Goal: Task Accomplishment & Management: Use online tool/utility

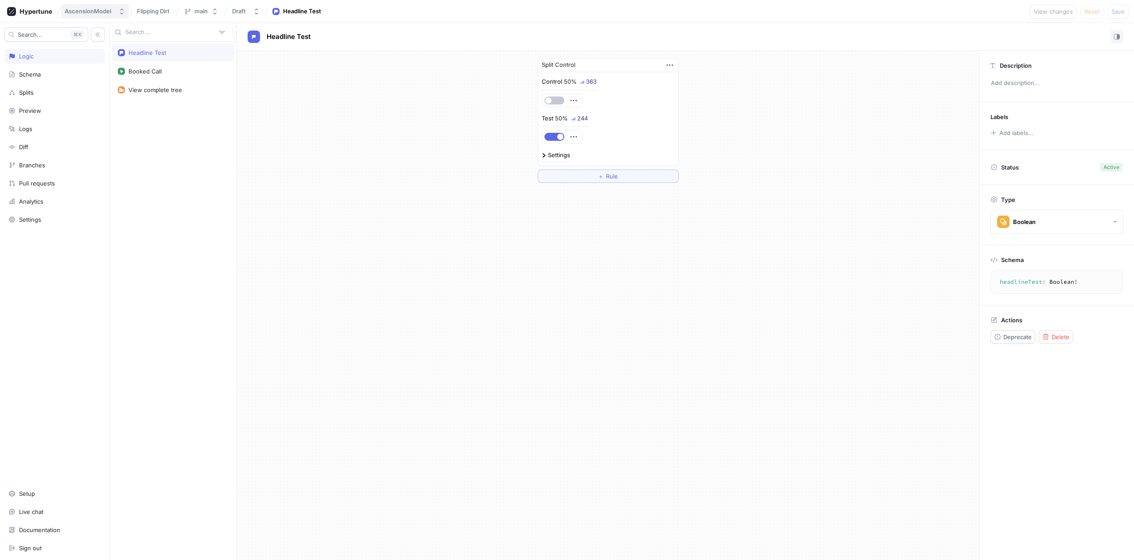
click at [105, 12] on div "AscensionModel" at bounding box center [88, 12] width 46 height 8
click at [42, 11] on icon at bounding box center [36, 12] width 32 height 6
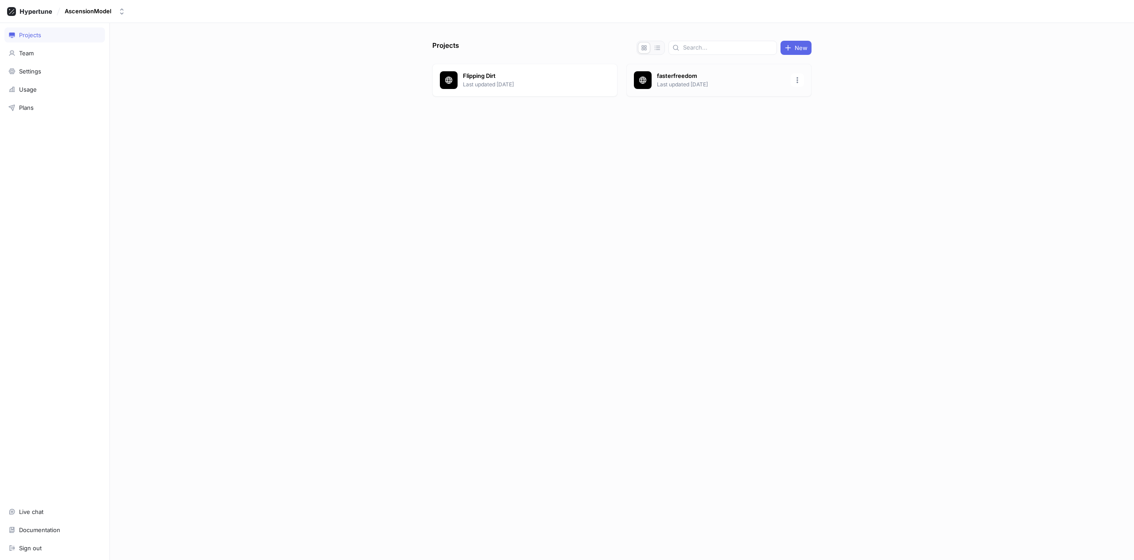
click at [683, 91] on div "fasterfreedom Last updated [DATE]" at bounding box center [718, 80] width 185 height 33
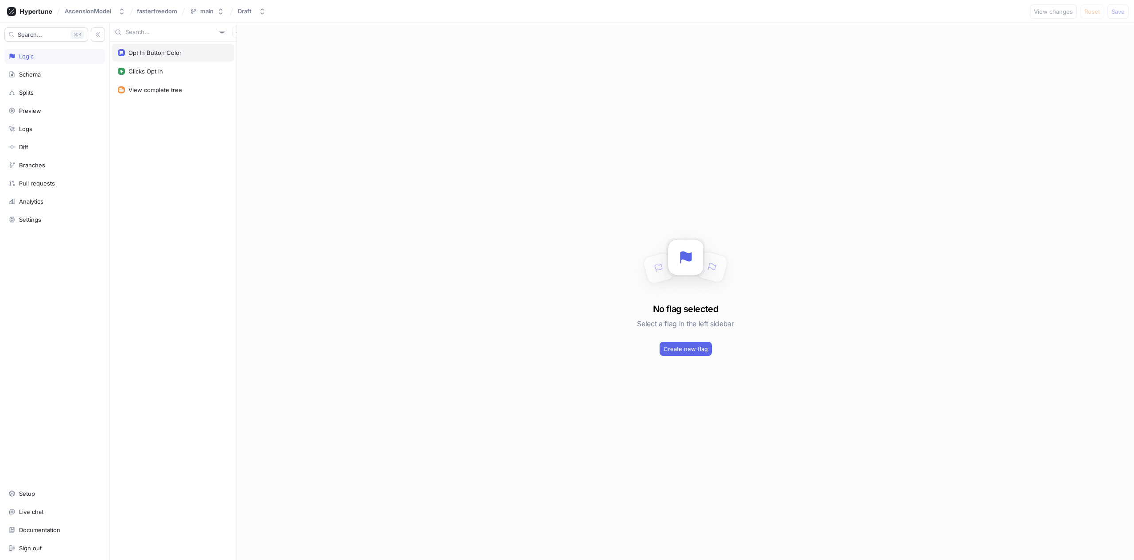
click at [169, 57] on div "Opt In Button Color" at bounding box center [173, 53] width 122 height 18
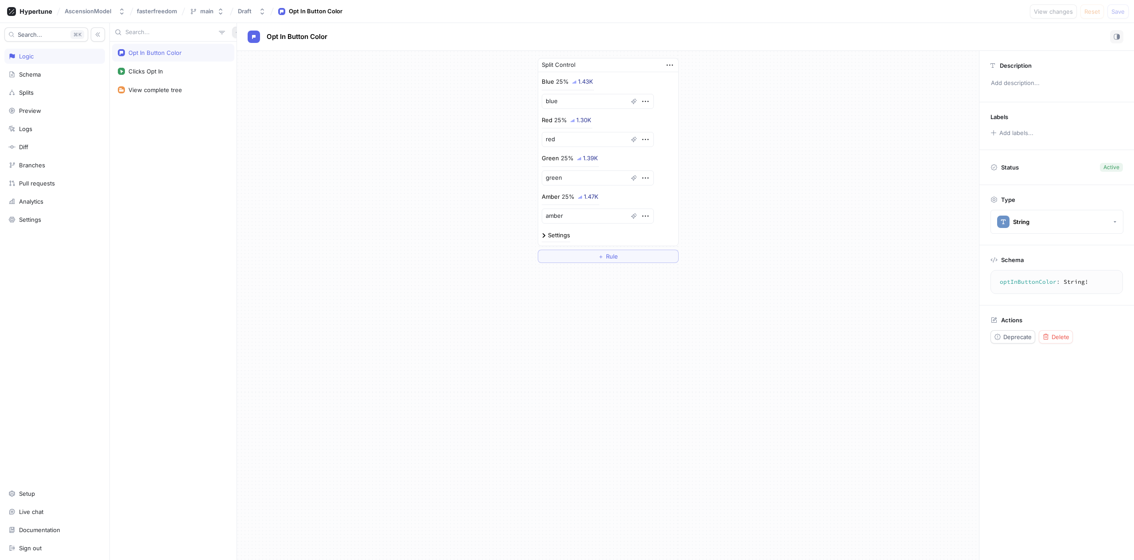
click at [232, 33] on button "button" at bounding box center [238, 33] width 12 height 12
click at [243, 52] on p "Flag" at bounding box center [239, 49] width 12 height 9
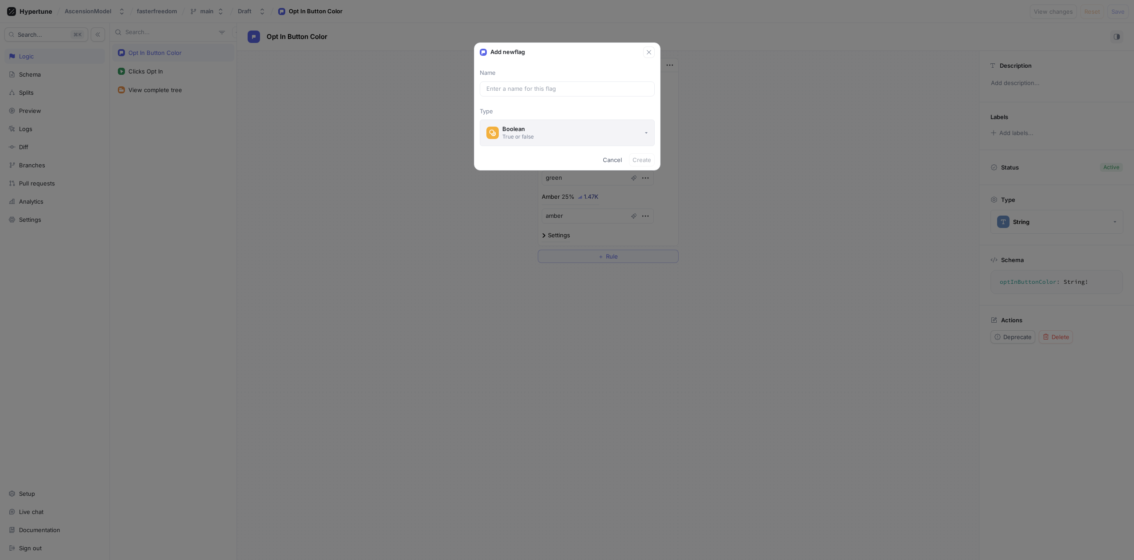
click at [529, 129] on div "Boolean" at bounding box center [517, 129] width 31 height 8
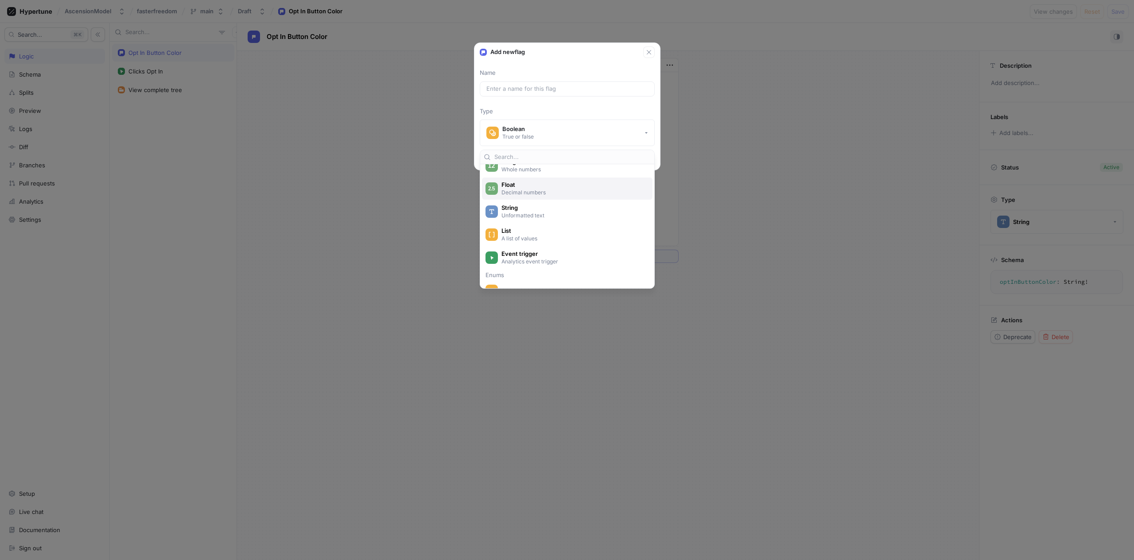
scroll to position [46, 0]
click at [526, 239] on p "A list of values" at bounding box center [572, 240] width 142 height 8
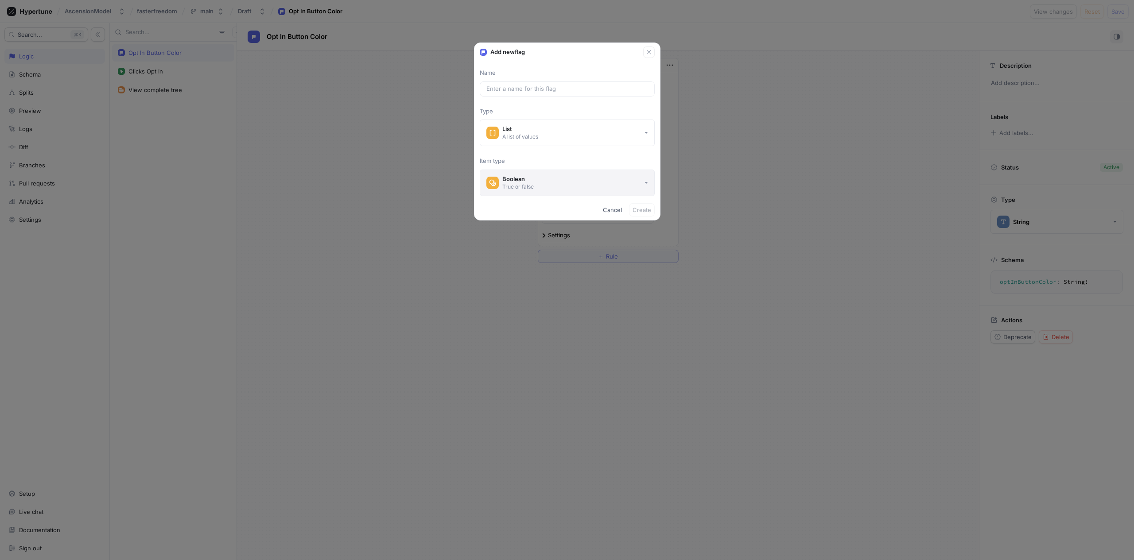
click at [533, 188] on div "True or false" at bounding box center [517, 187] width 31 height 8
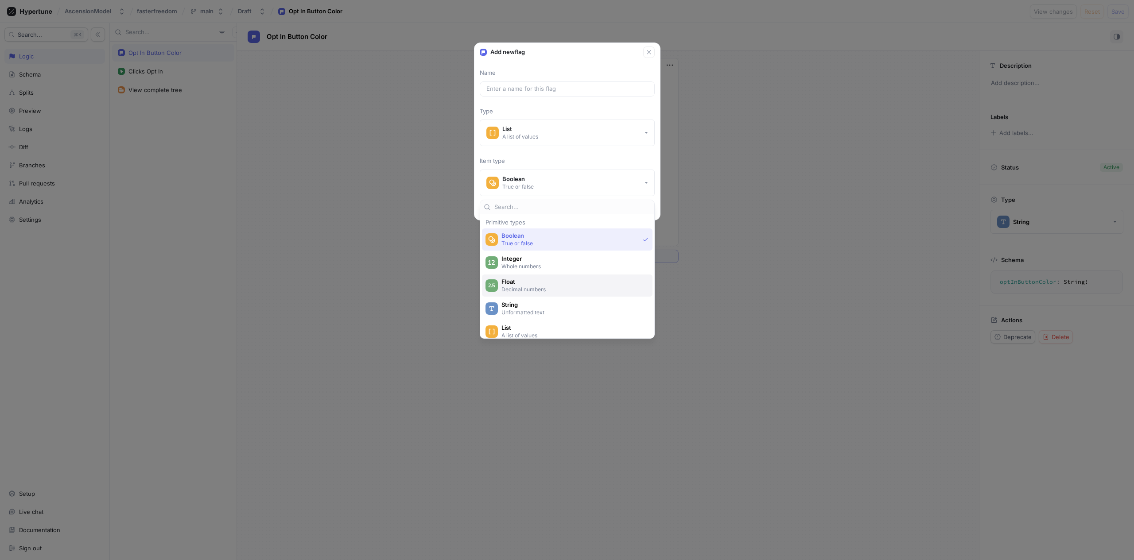
scroll to position [11, 0]
click at [539, 294] on span "String" at bounding box center [572, 294] width 143 height 8
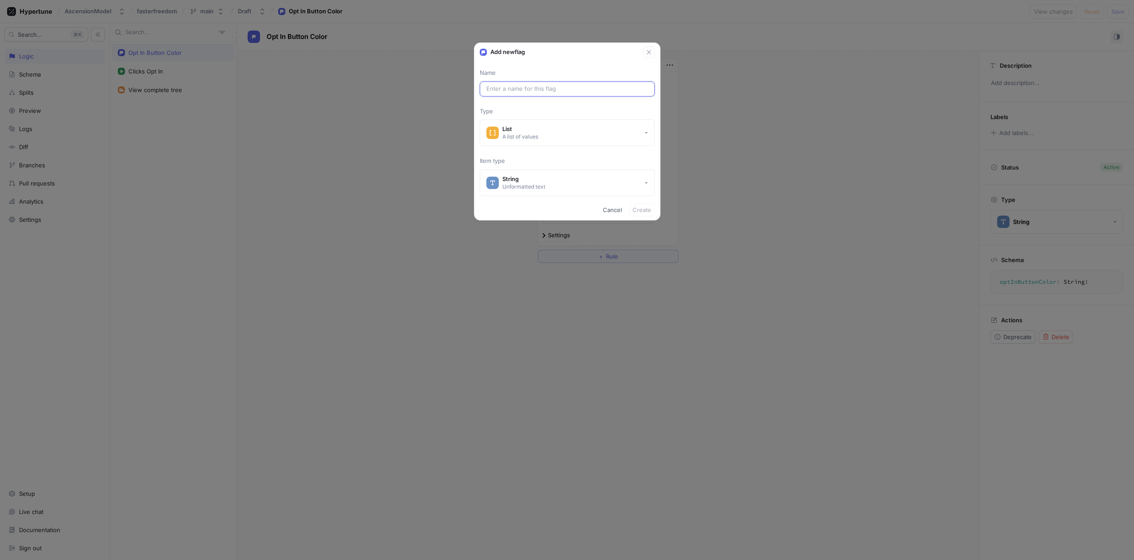
click at [538, 87] on input "text" at bounding box center [567, 89] width 162 height 9
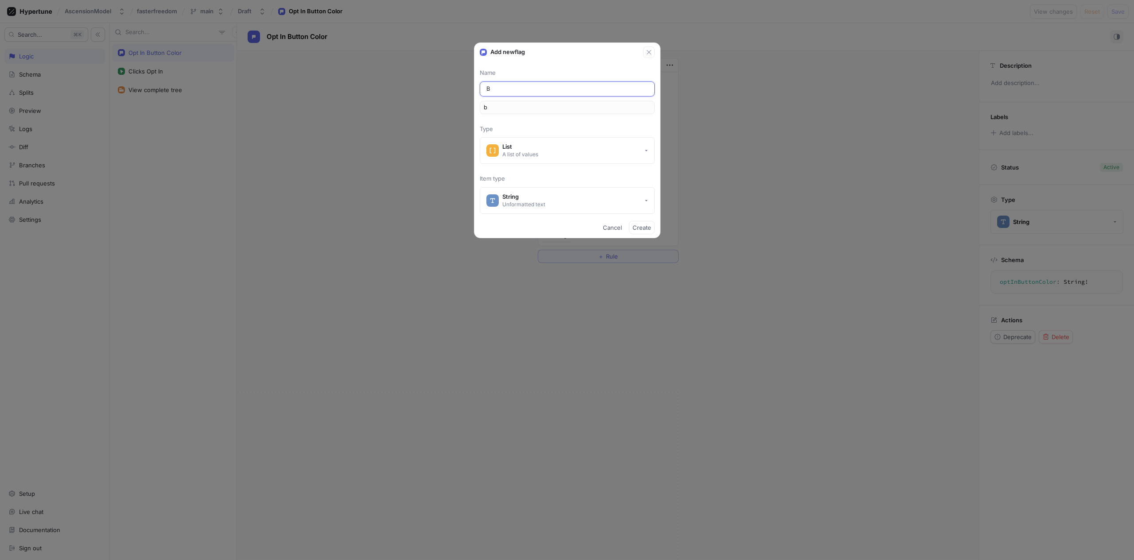
type input "Bu"
type input "bu"
type input "But"
type input "but"
type input "Butt"
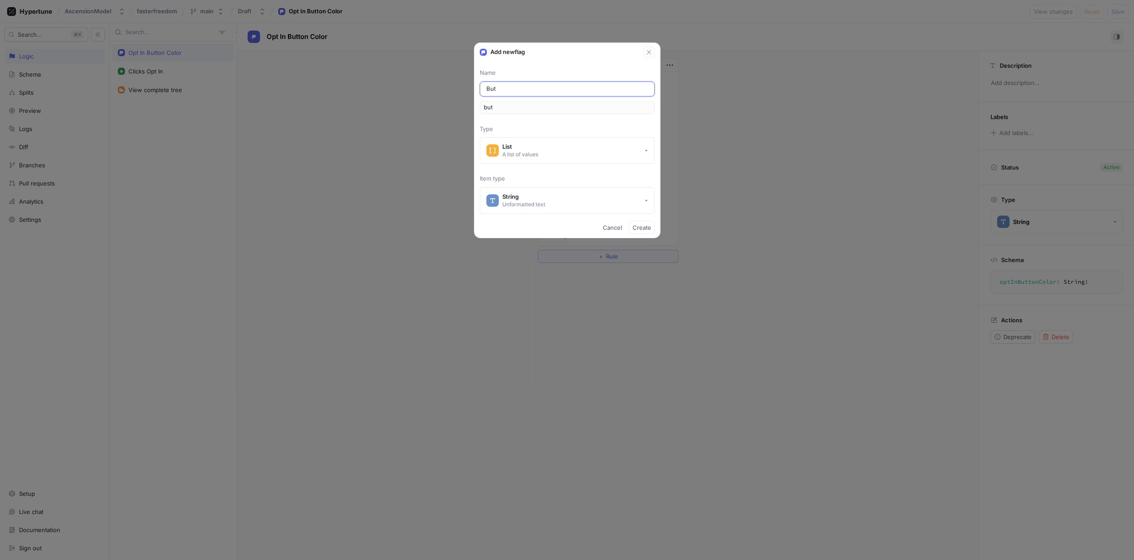
type input "butt"
type input "Butto"
type input "butto"
type input "Button"
type input "button"
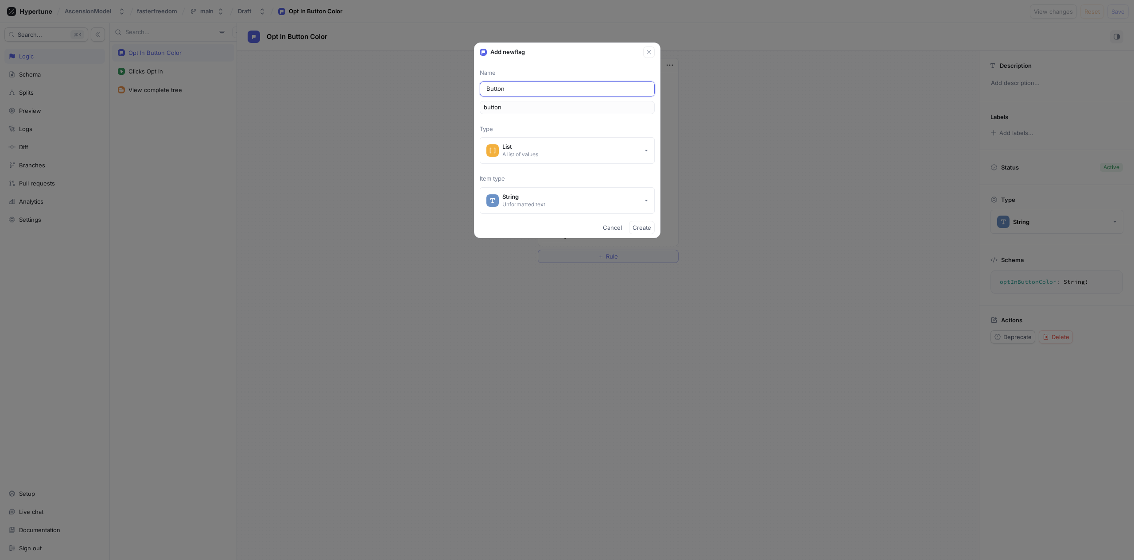
type input "Button C"
type input "buttonC"
type input "Button CT"
type input "buttonCT"
type input "Button CTA"
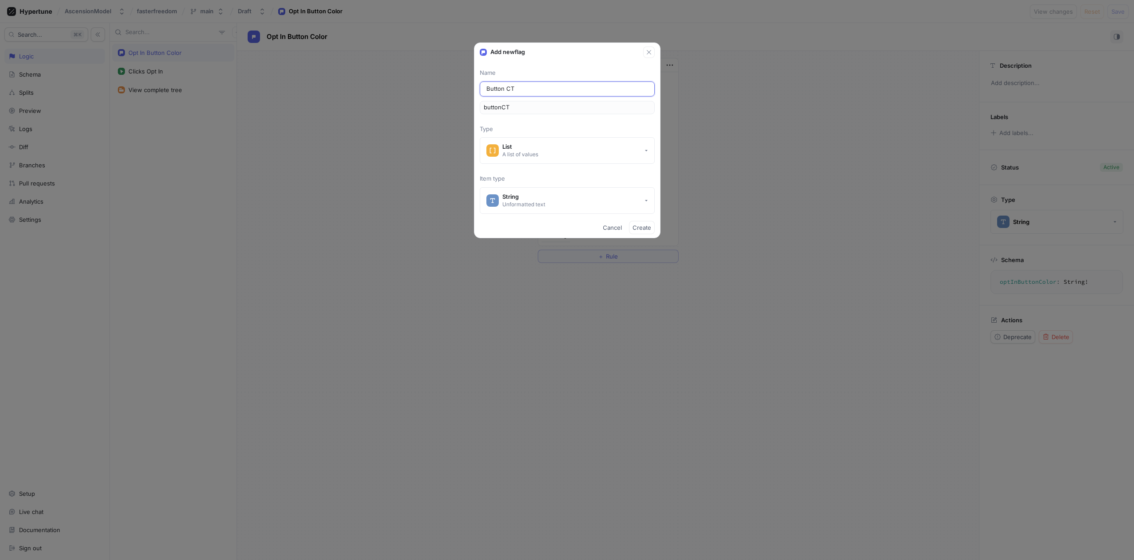
type input "buttonCTA"
type input "Button CTA"
click at [652, 228] on button "Create" at bounding box center [642, 227] width 26 height 13
type textarea "x"
type textarea "buttonCTA: [String!]!"
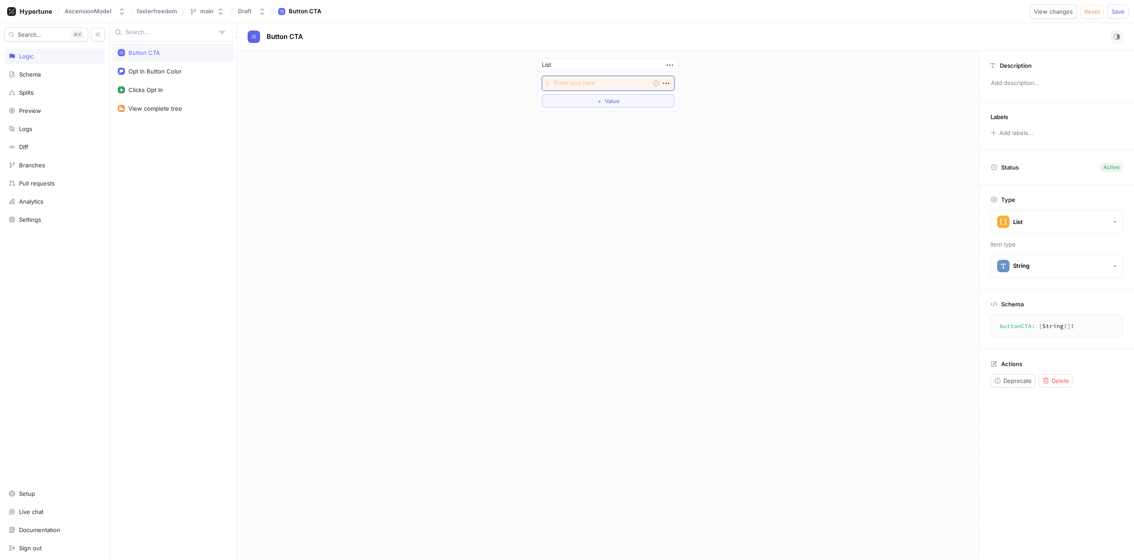
click at [583, 87] on textarea at bounding box center [608, 83] width 133 height 15
type textarea "x"
type textarea "te"
type textarea "x"
type textarea "tes"
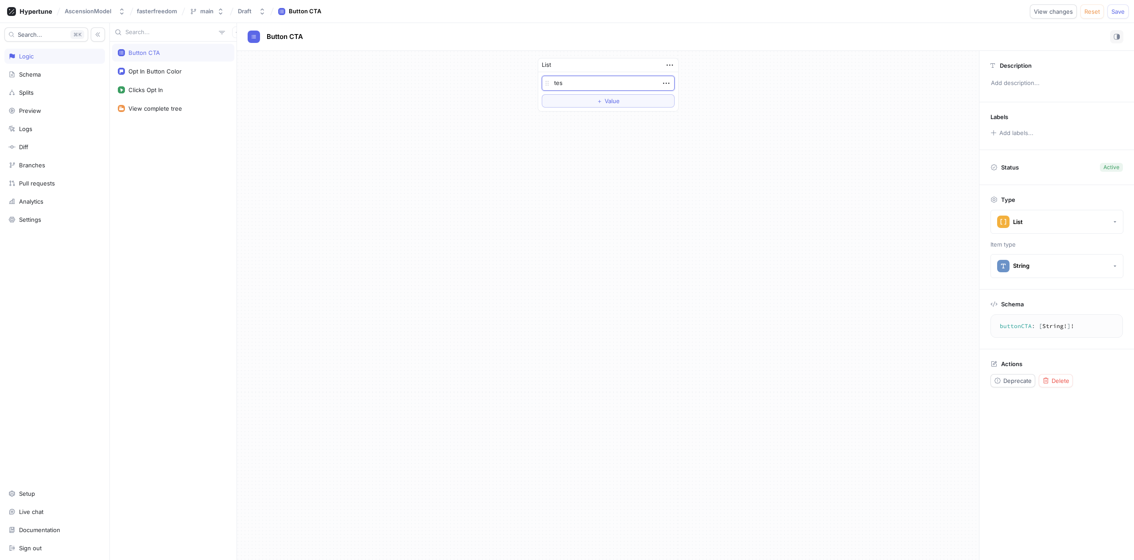
type textarea "x"
type textarea "test"
click at [607, 102] on span "Value" at bounding box center [611, 100] width 15 height 5
type textarea "x"
type textarea "t"
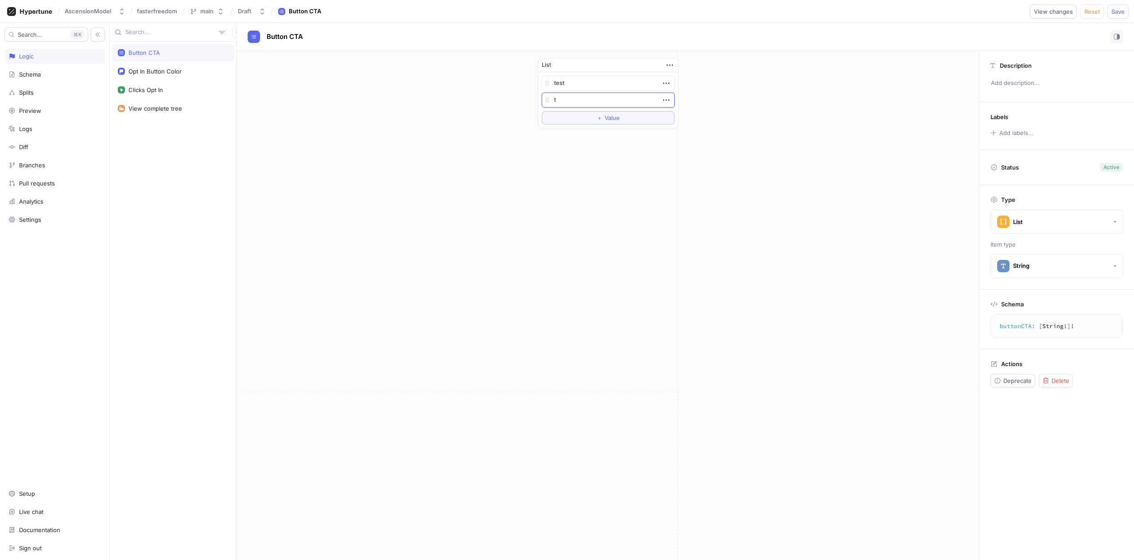
type textarea "x"
type textarea "te"
type textarea "x"
type textarea "tes"
type textarea "x"
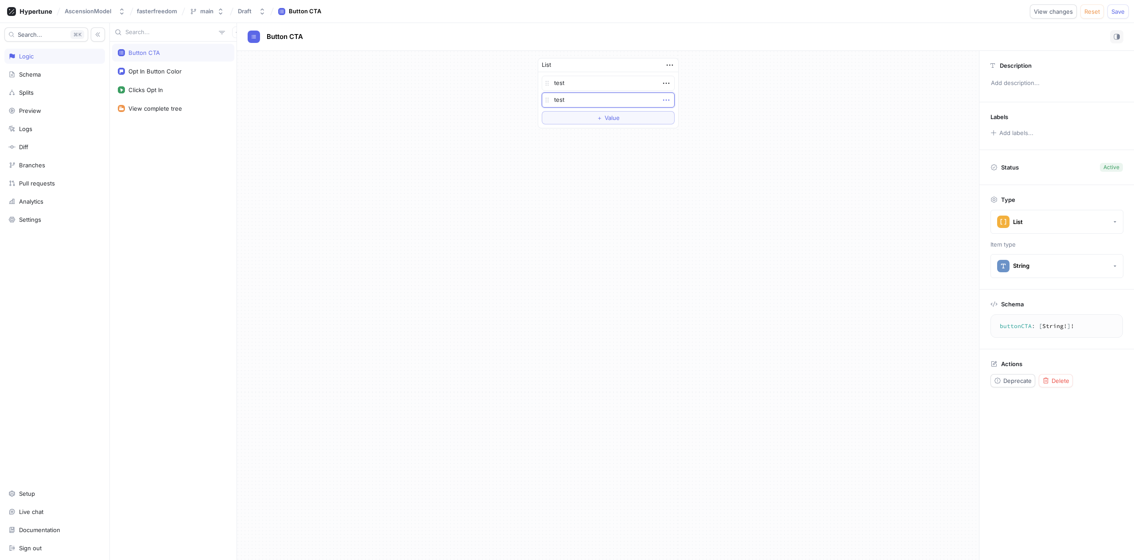
type textarea "test"
click at [665, 100] on icon "button" at bounding box center [666, 100] width 10 height 10
click at [638, 100] on div "test" at bounding box center [608, 100] width 133 height 15
click at [577, 101] on textarea "test" at bounding box center [608, 100] width 133 height 15
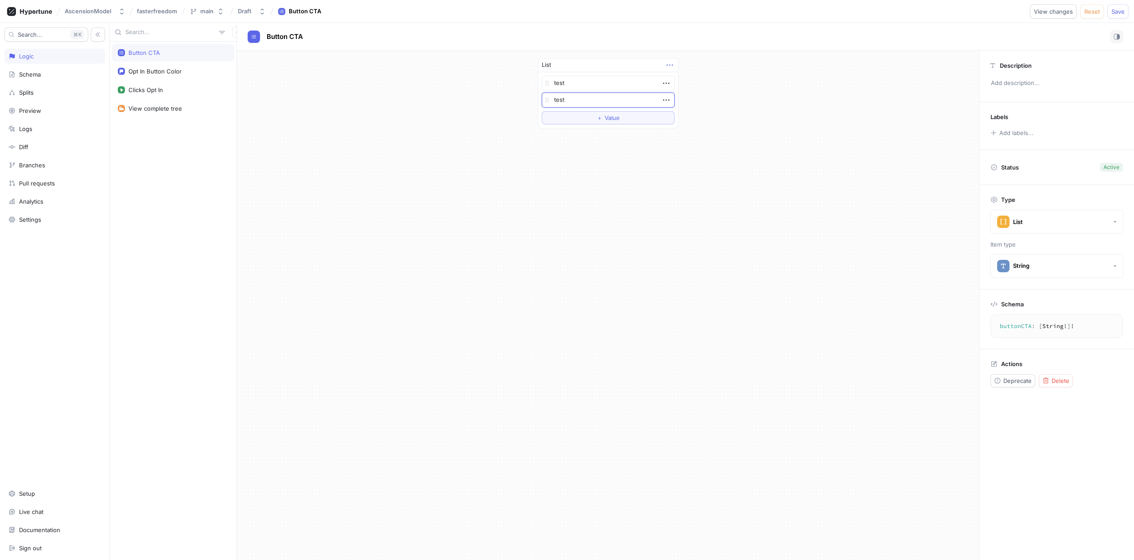
click at [671, 63] on icon "button" at bounding box center [670, 65] width 10 height 10
click at [182, 58] on div "Button CTA Opt In Button Color Clicks Opt In View complete tree Button CTA List…" at bounding box center [622, 291] width 1024 height 537
click at [225, 50] on div "Button CTA" at bounding box center [173, 52] width 111 height 7
type textarea "x"
click at [1060, 378] on span "Delete" at bounding box center [1060, 380] width 18 height 5
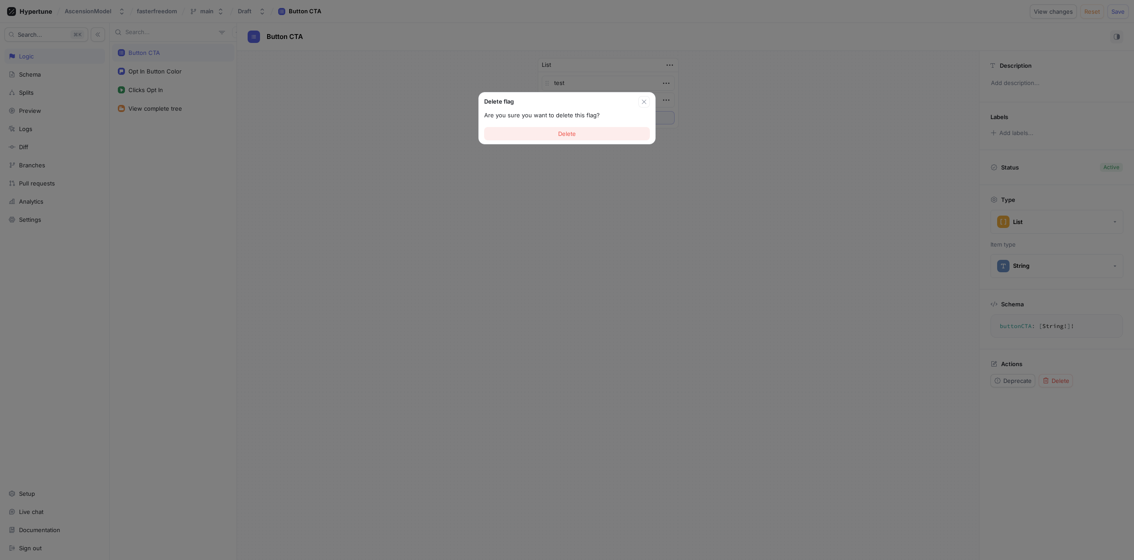
click at [596, 135] on button "Delete" at bounding box center [567, 133] width 166 height 13
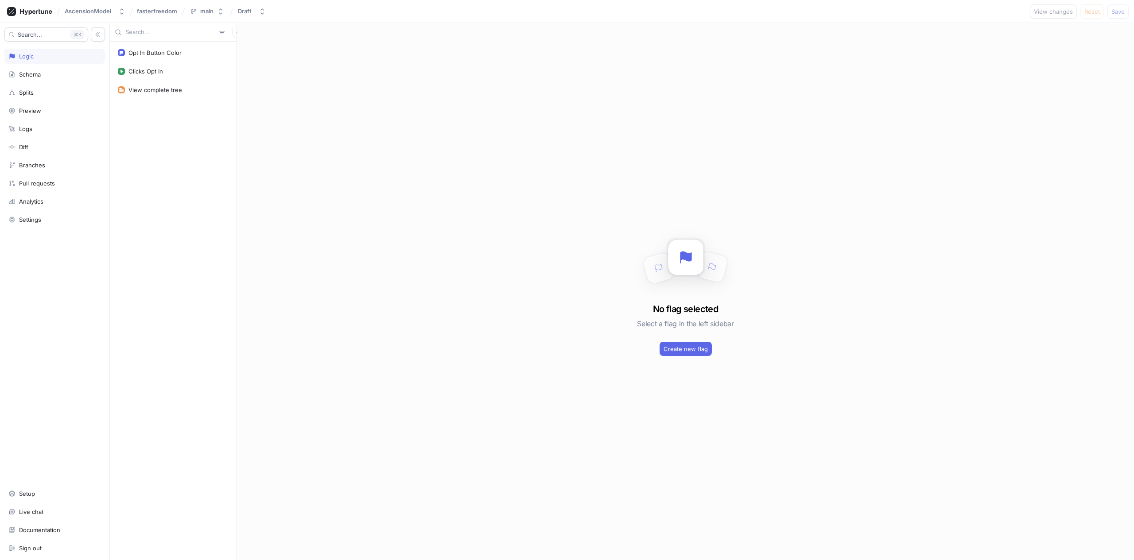
click at [702, 340] on div "No flag selected Select a flag in the left sidebar Create new flag" at bounding box center [685, 291] width 897 height 537
click at [693, 349] on span "Create new flag" at bounding box center [685, 348] width 44 height 5
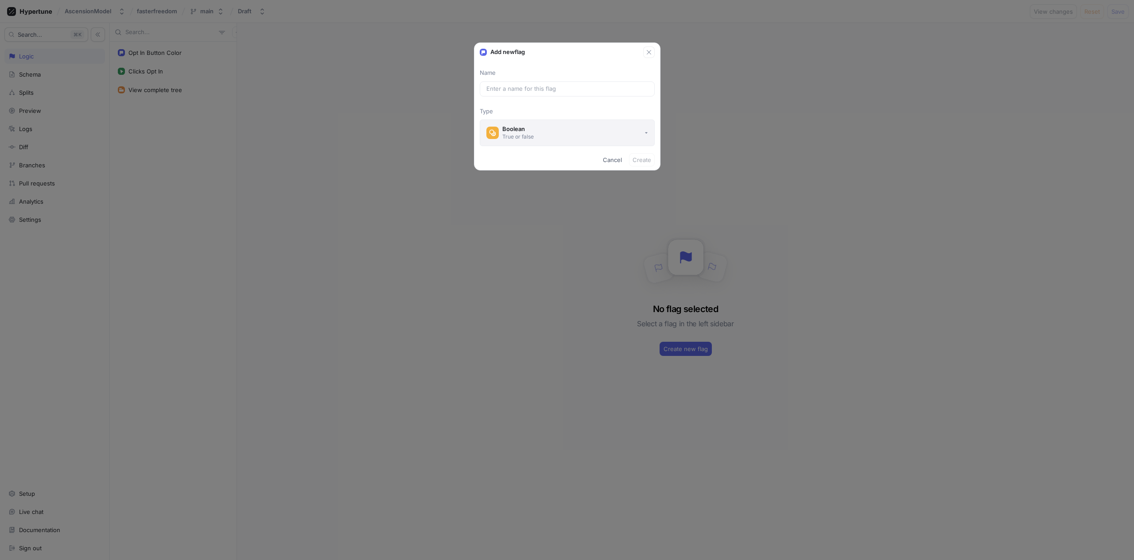
click at [525, 127] on div "Boolean" at bounding box center [517, 129] width 31 height 8
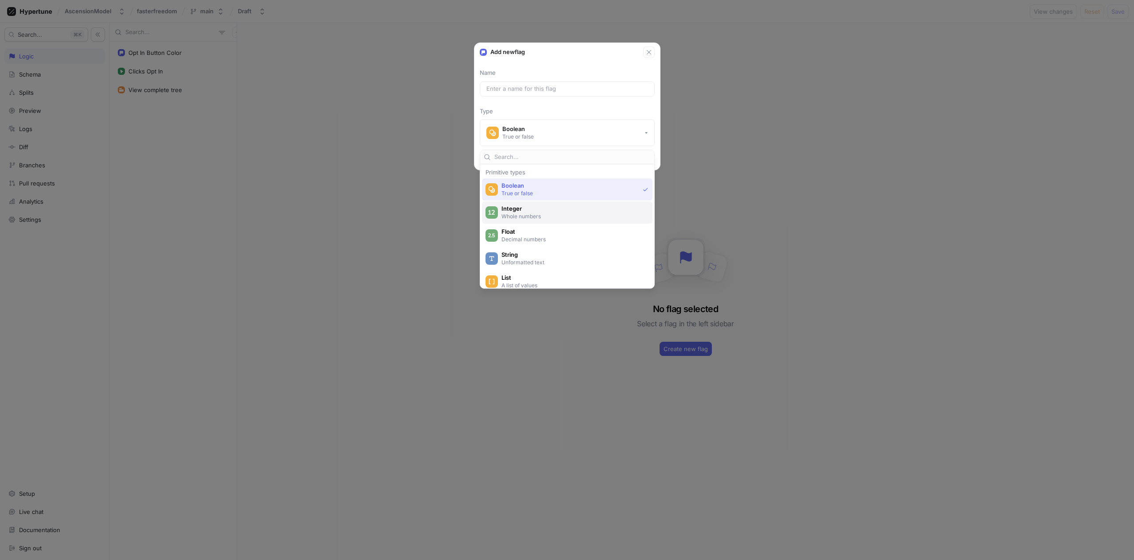
scroll to position [15, 0]
click at [534, 205] on div "Integer Whole numbers" at bounding box center [567, 197] width 170 height 22
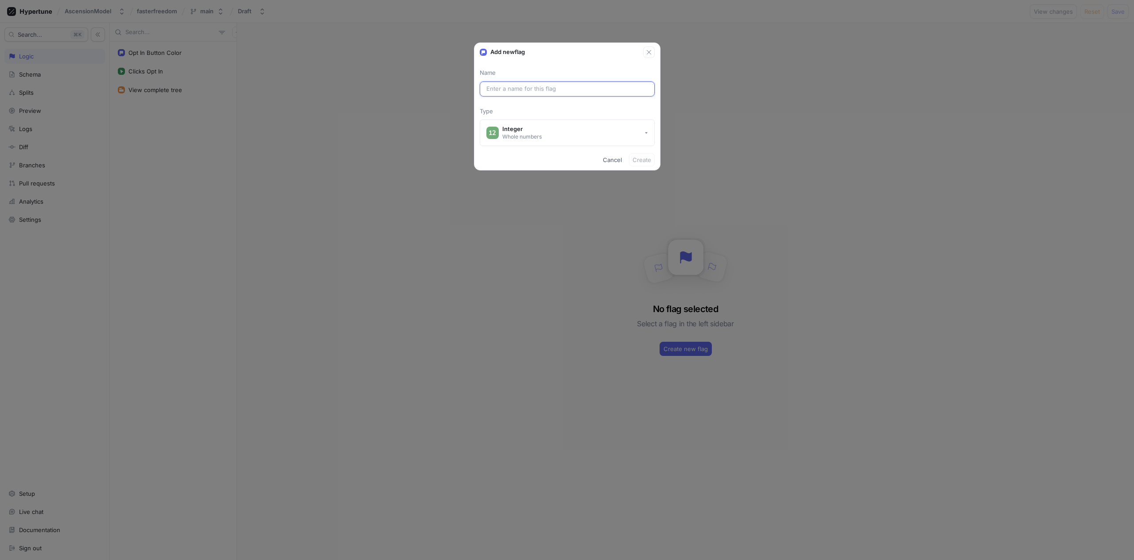
click at [538, 89] on input "text" at bounding box center [567, 89] width 162 height 9
type input "Bu"
type input "bu"
type input "But"
type input "but"
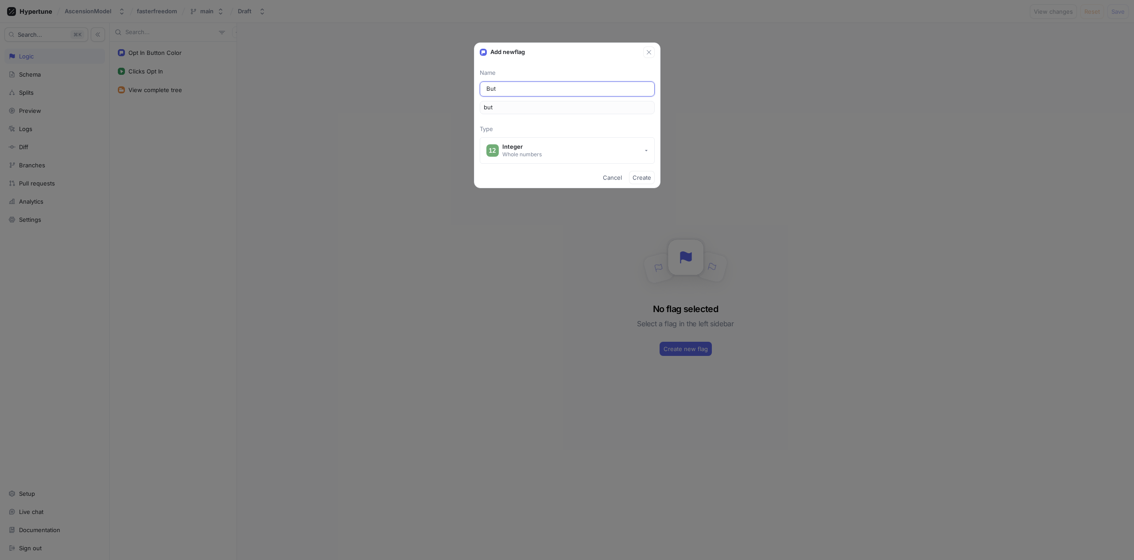
type input "Butt"
type input "butt"
type input "Butto"
type input "butto"
type input "Button"
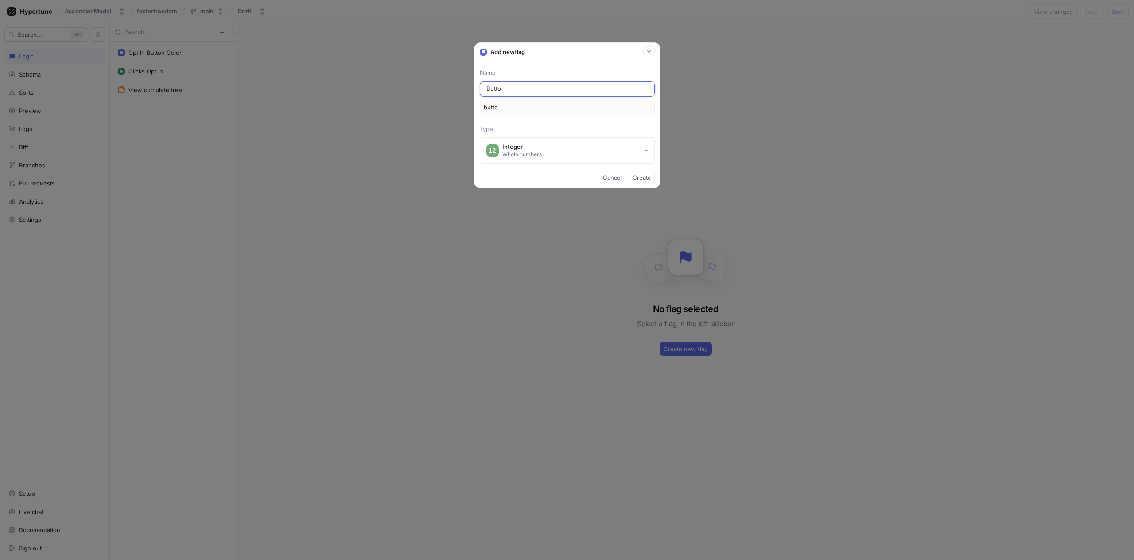
type input "button"
type input "Button C"
type input "buttonC"
type input "Button CT"
type input "buttonCT"
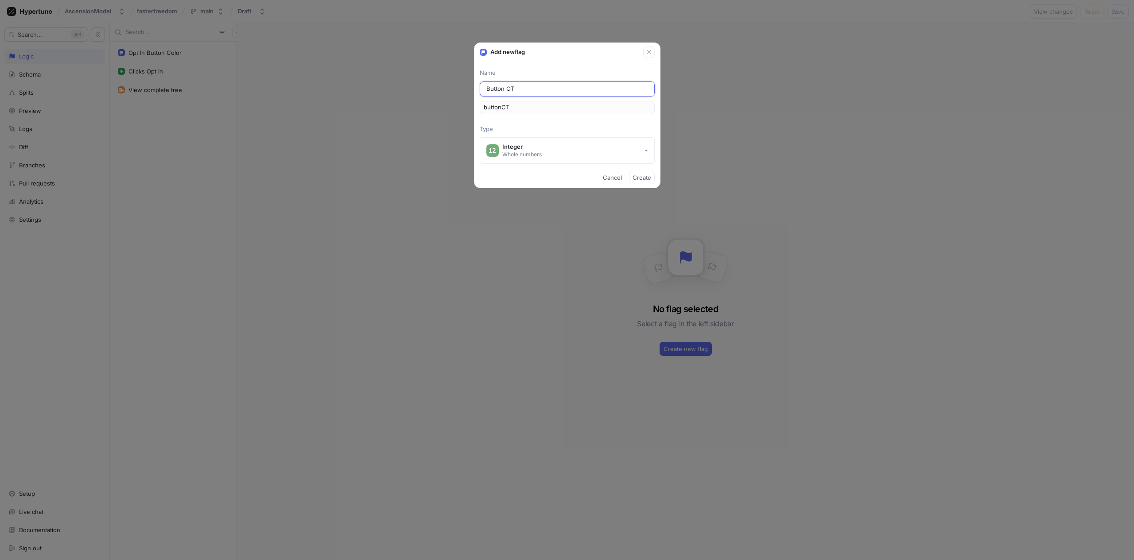
type input "Button CTA"
type input "buttonCTA"
type input "Button CTA"
click at [650, 180] on span "Create" at bounding box center [641, 177] width 19 height 5
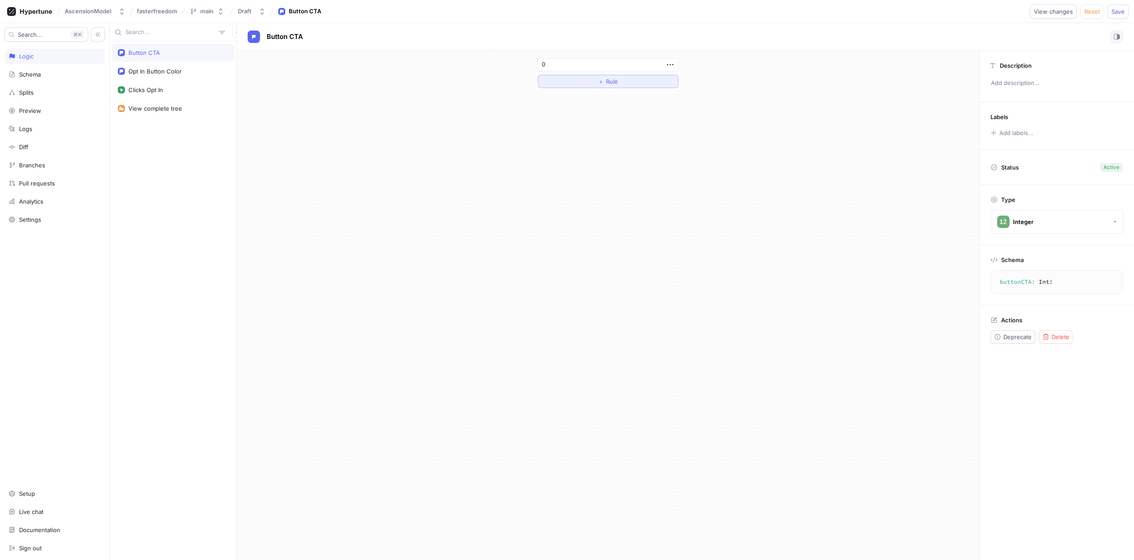
click at [579, 86] on button "＋ Rule" at bounding box center [608, 81] width 141 height 13
click at [669, 68] on button "button" at bounding box center [669, 64] width 9 height 9
click at [594, 69] on input "0" at bounding box center [608, 64] width 141 height 13
click at [471, 67] on div "0 ＋ Rule" at bounding box center [608, 73] width 742 height 44
click at [53, 98] on div "Splits" at bounding box center [54, 92] width 101 height 15
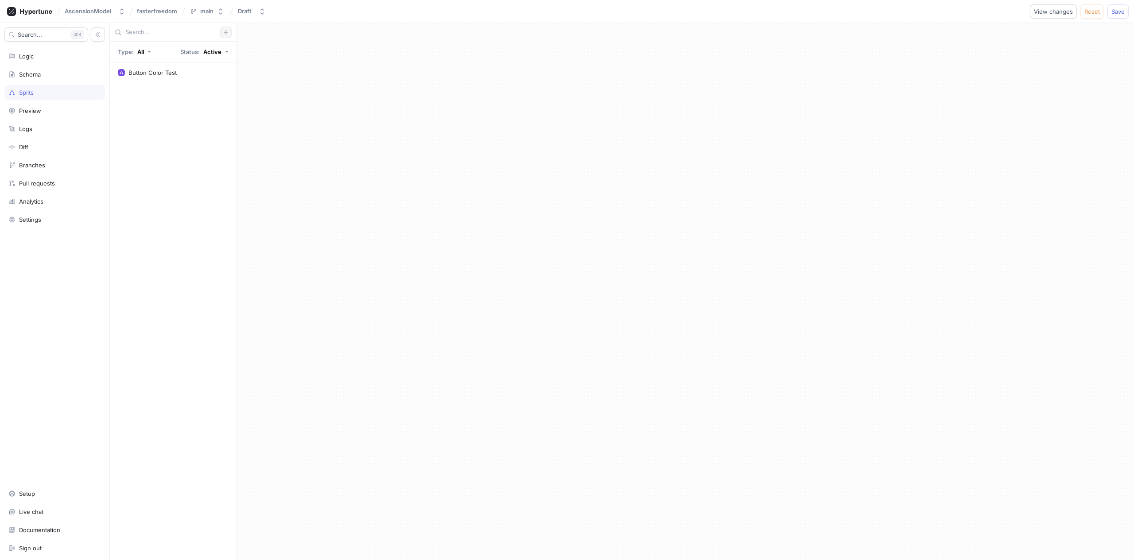
click at [229, 33] on button "button" at bounding box center [226, 33] width 12 height 12
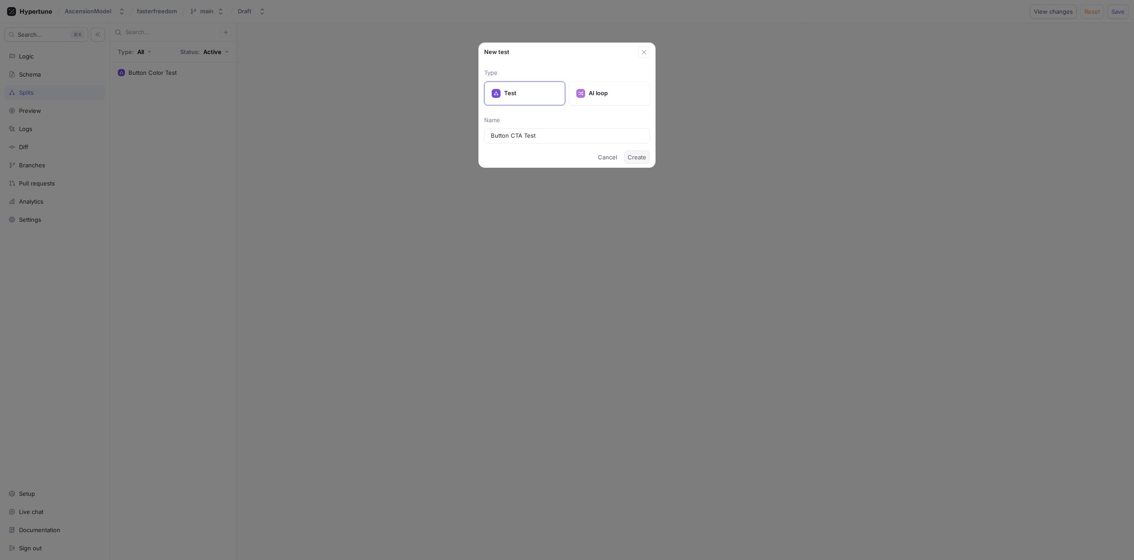
type input "Button CTA Test"
click at [631, 160] on span "Create" at bounding box center [636, 157] width 19 height 5
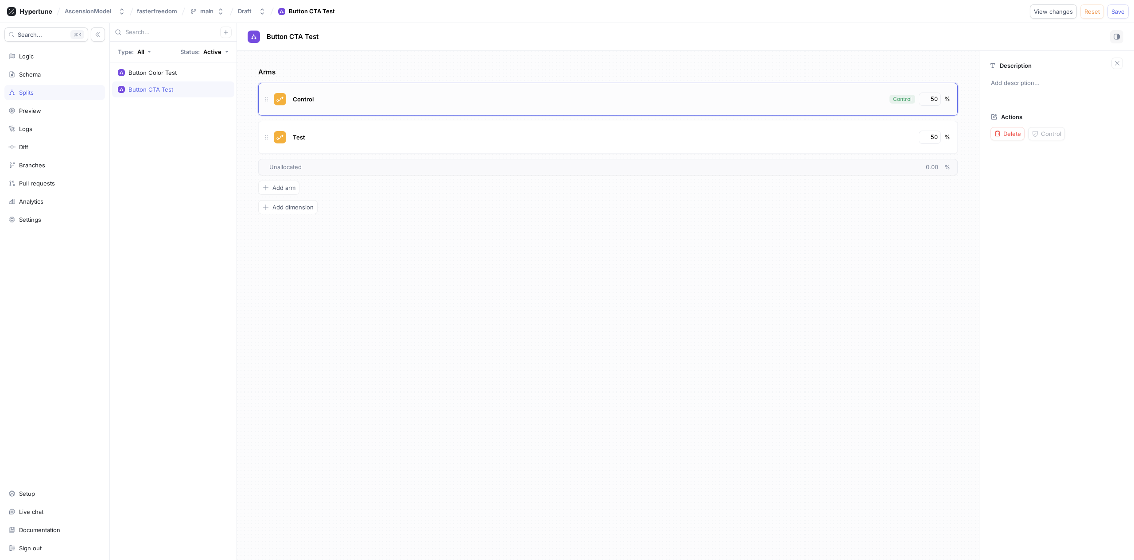
click at [363, 111] on div "Control Control 50 %" at bounding box center [607, 99] width 699 height 33
click at [341, 122] on div "Test 50 %" at bounding box center [607, 137] width 699 height 33
click at [278, 187] on span "Add arm" at bounding box center [283, 187] width 23 height 5
click at [286, 221] on button "Add arm" at bounding box center [278, 226] width 41 height 14
click at [314, 101] on div "Control" at bounding box center [587, 99] width 594 height 13
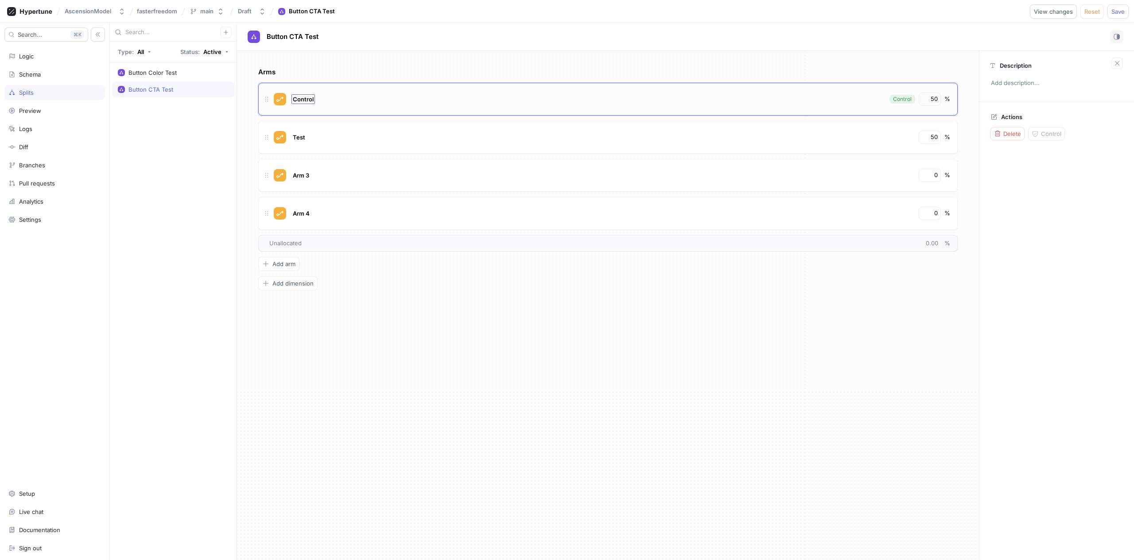
click at [309, 97] on span "Control" at bounding box center [303, 99] width 21 height 7
type input "V1"
click at [302, 134] on span "Test" at bounding box center [299, 137] width 12 height 7
type input "V2"
click at [308, 172] on span "Arm 3" at bounding box center [301, 175] width 16 height 7
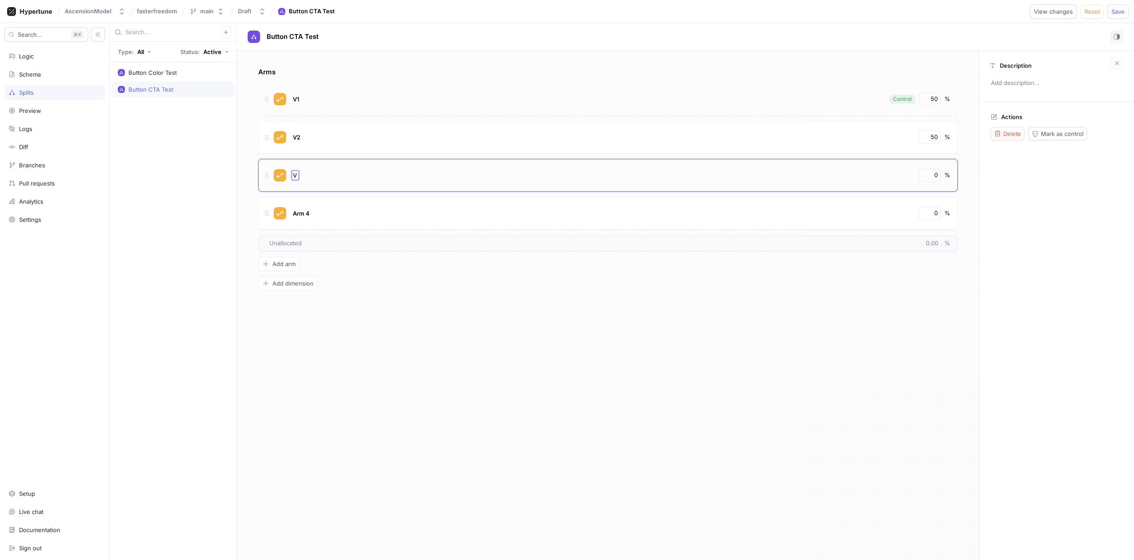
type input "V3"
click at [303, 216] on span "Arm 4" at bounding box center [301, 213] width 17 height 7
type input "V4"
click at [346, 351] on div "Arms V1 Control 50 % V2 50 % V3 0 % V4 V4 0 % To pick up a draggable item, pres…" at bounding box center [608, 305] width 742 height 509
click at [937, 101] on div "50" at bounding box center [929, 99] width 22 height 13
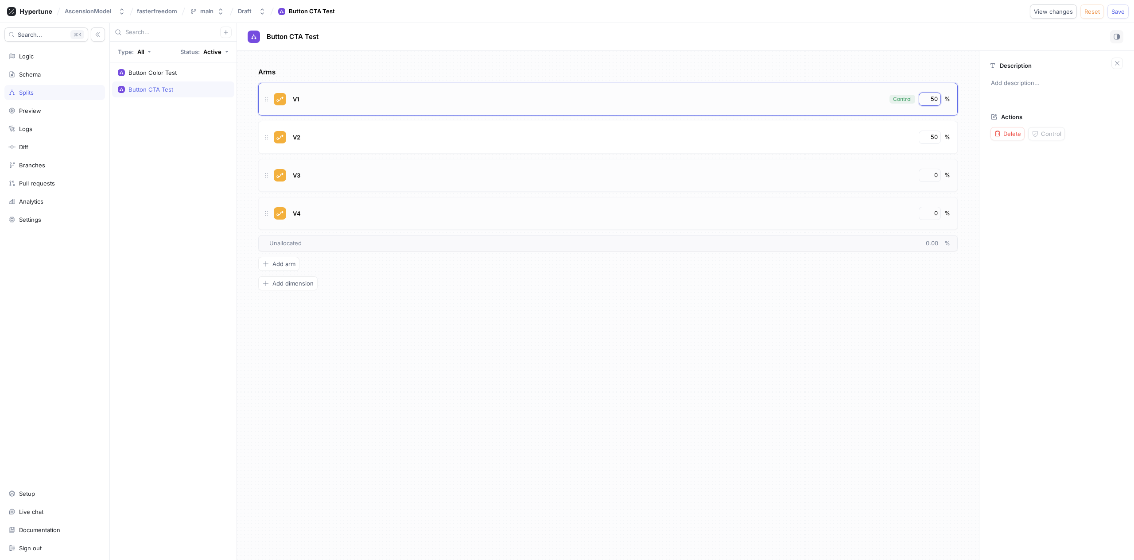
click at [932, 101] on input "50" at bounding box center [929, 99] width 15 height 9
type input "25"
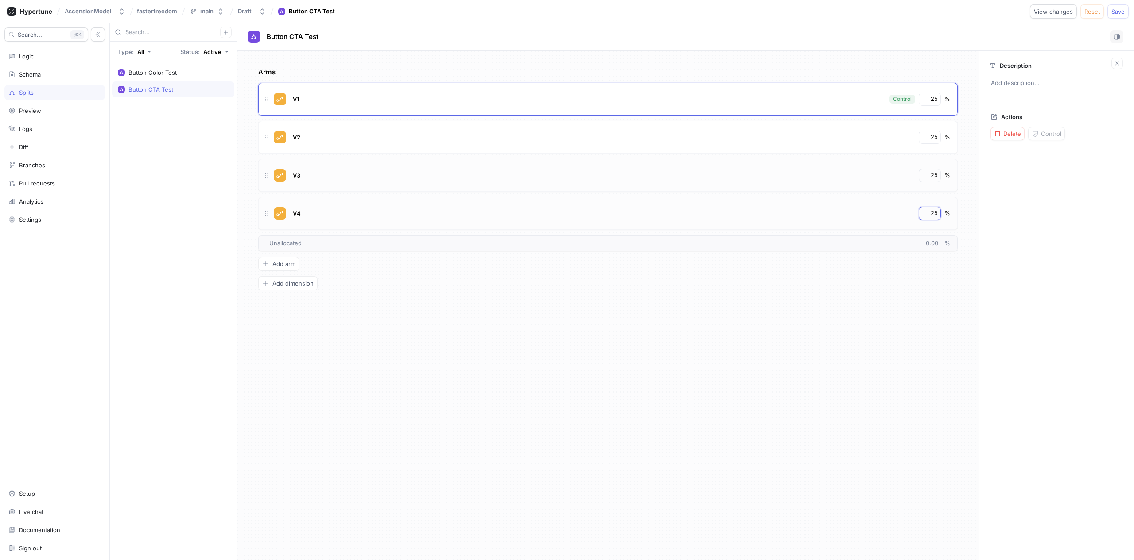
type input "25"
click at [543, 368] on div "Arms V1 Control 25 % V2 25 % V3 25 % V4 25 % To pick up a draggable item, press…" at bounding box center [608, 305] width 742 height 509
drag, startPoint x: 1116, startPoint y: 9, endPoint x: 1106, endPoint y: 5, distance: 10.9
click at [1116, 9] on span "Save" at bounding box center [1117, 11] width 13 height 5
click at [46, 196] on div "Analytics" at bounding box center [54, 201] width 101 height 15
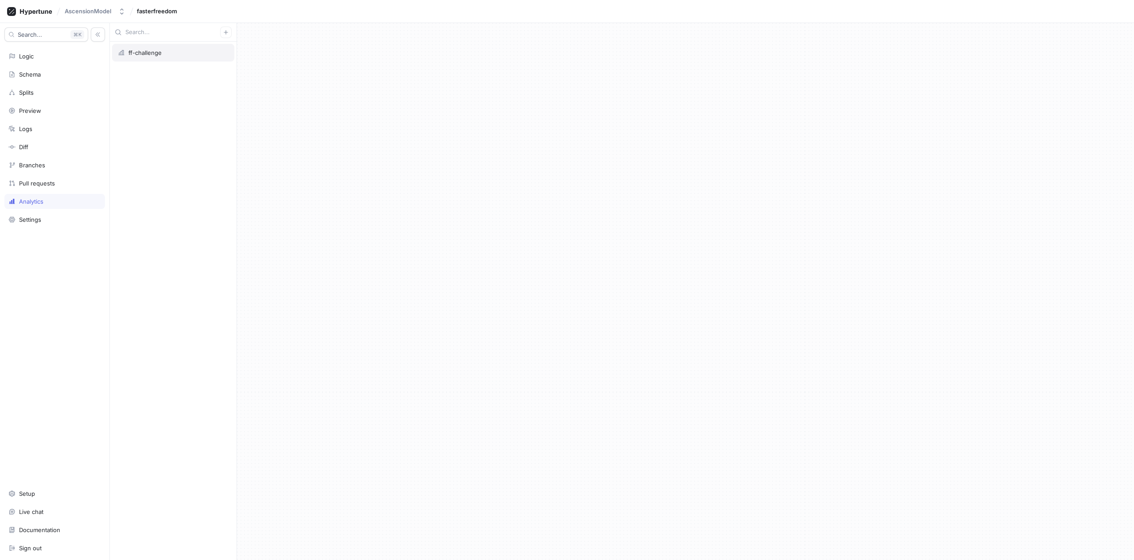
click at [181, 52] on div "ff-challenge" at bounding box center [173, 52] width 111 height 7
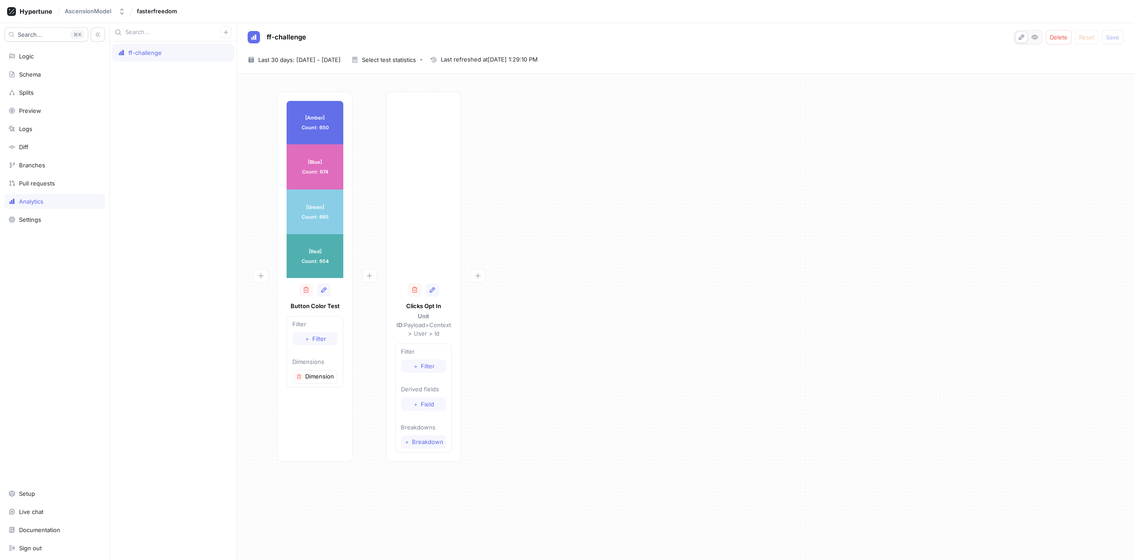
click at [426, 251] on div at bounding box center [423, 219] width 57 height 118
click at [38, 56] on div "Logic" at bounding box center [54, 56] width 93 height 7
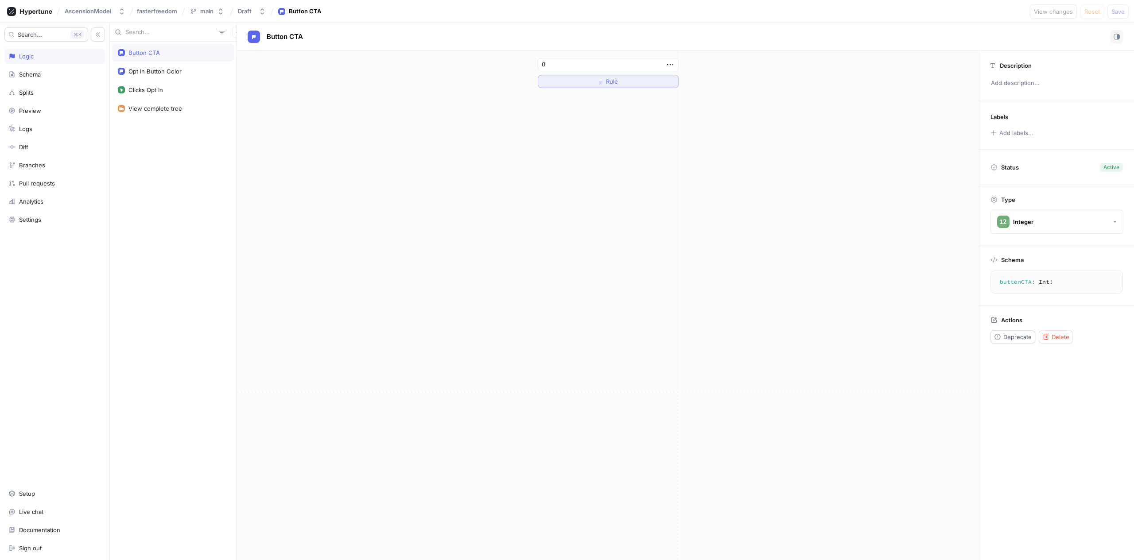
click at [621, 82] on button "＋ Rule" at bounding box center [608, 81] width 141 height 13
click at [557, 78] on div "Select variable..." at bounding box center [565, 82] width 45 height 8
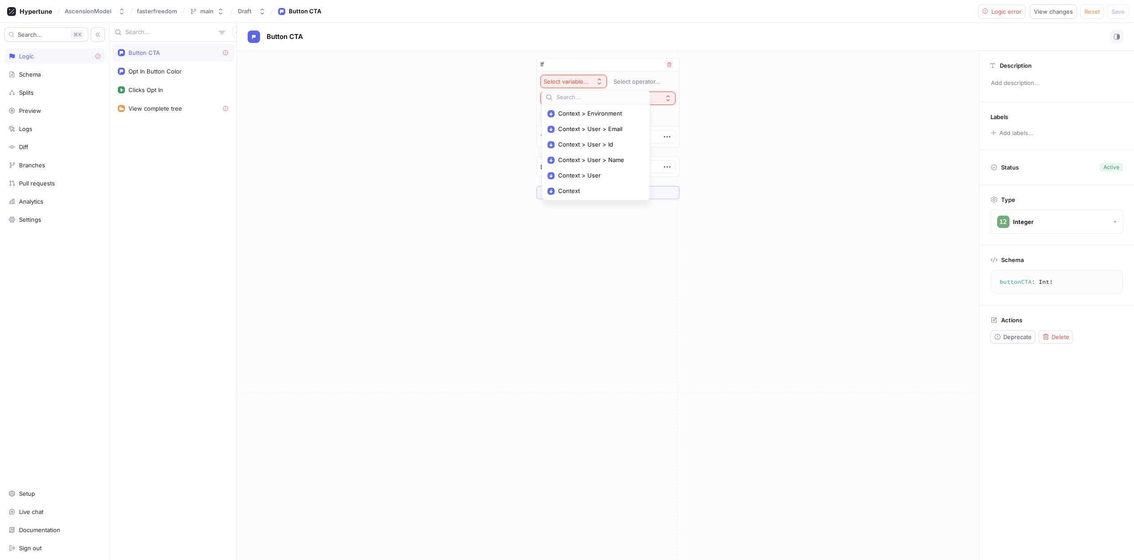
click at [653, 93] on button "Select expression..." at bounding box center [607, 98] width 135 height 13
click at [649, 92] on button "Select expression..." at bounding box center [607, 98] width 135 height 13
click at [580, 201] on div "If Select variable... Select operator... Select expression... Then 0 Default 0 …" at bounding box center [607, 128] width 157 height 155
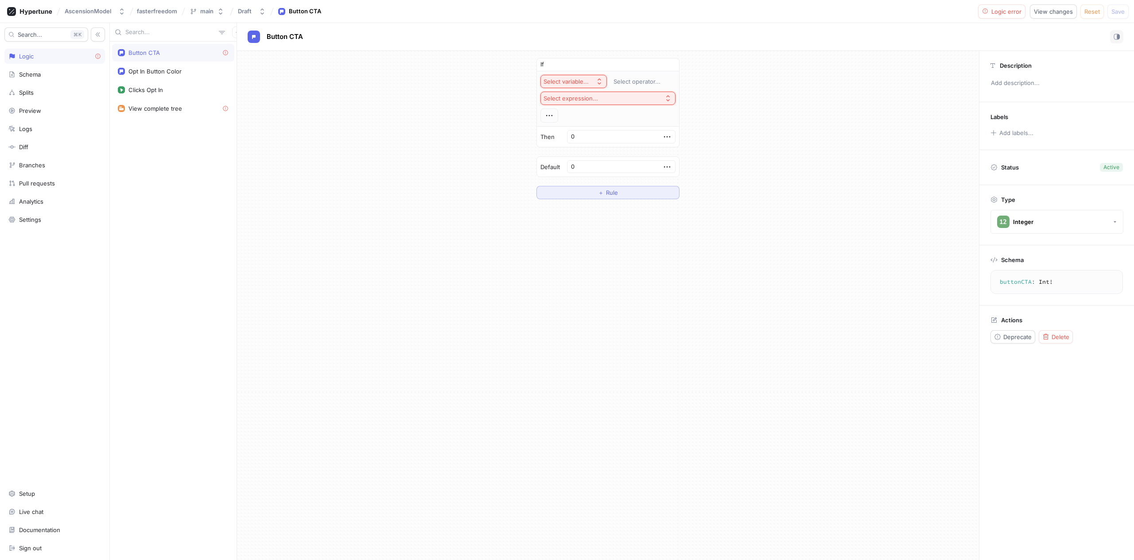
click at [580, 196] on button "＋ Rule" at bounding box center [607, 192] width 143 height 13
click at [669, 162] on icon "button" at bounding box center [669, 162] width 4 height 4
click at [669, 65] on icon "button" at bounding box center [668, 64] width 5 height 5
click at [619, 81] on button "＋ Rule" at bounding box center [608, 81] width 141 height 13
click at [588, 77] on button "Select variable..." at bounding box center [573, 81] width 66 height 13
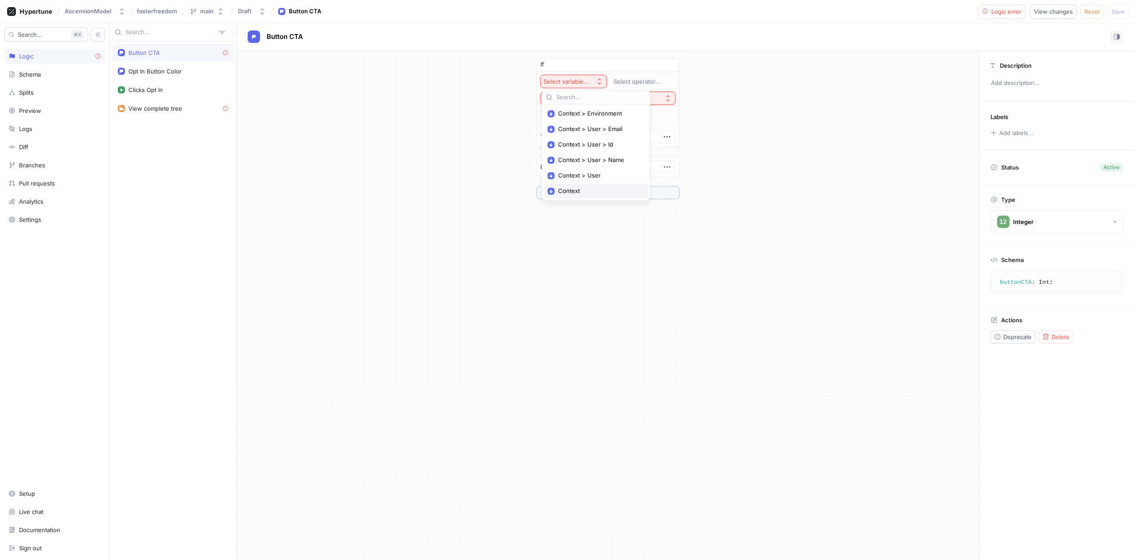
click at [585, 189] on span "Context" at bounding box center [599, 191] width 82 height 8
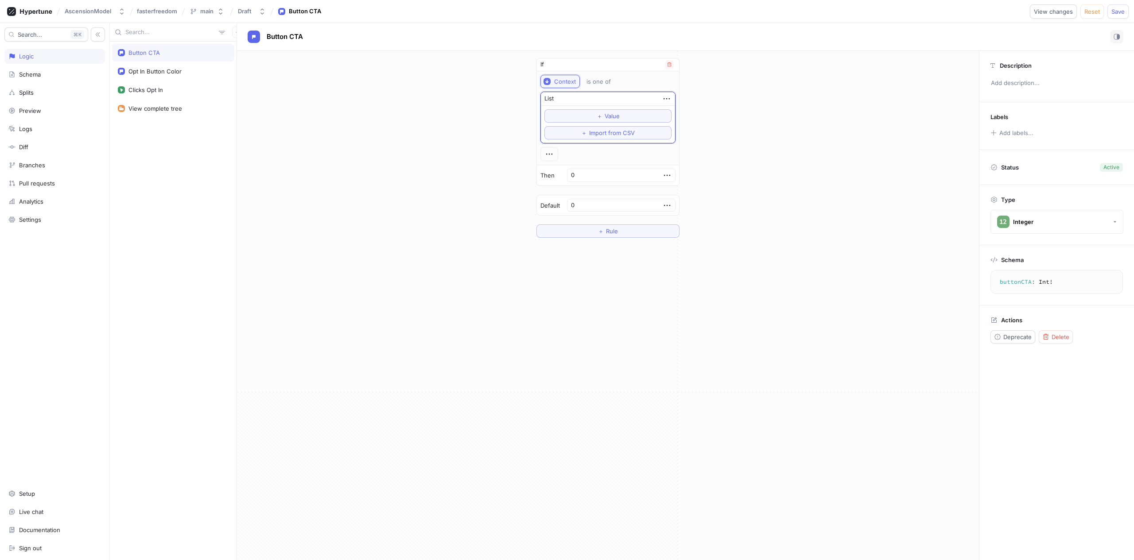
click at [565, 80] on div "Context" at bounding box center [565, 82] width 22 height 8
click at [669, 65] on icon "button" at bounding box center [668, 64] width 5 height 5
click at [168, 98] on div "Clicks Opt In" at bounding box center [173, 90] width 122 height 18
type textarea "clicksOptIn: Void!"
click at [166, 77] on div "Opt In Button Color" at bounding box center [173, 71] width 122 height 18
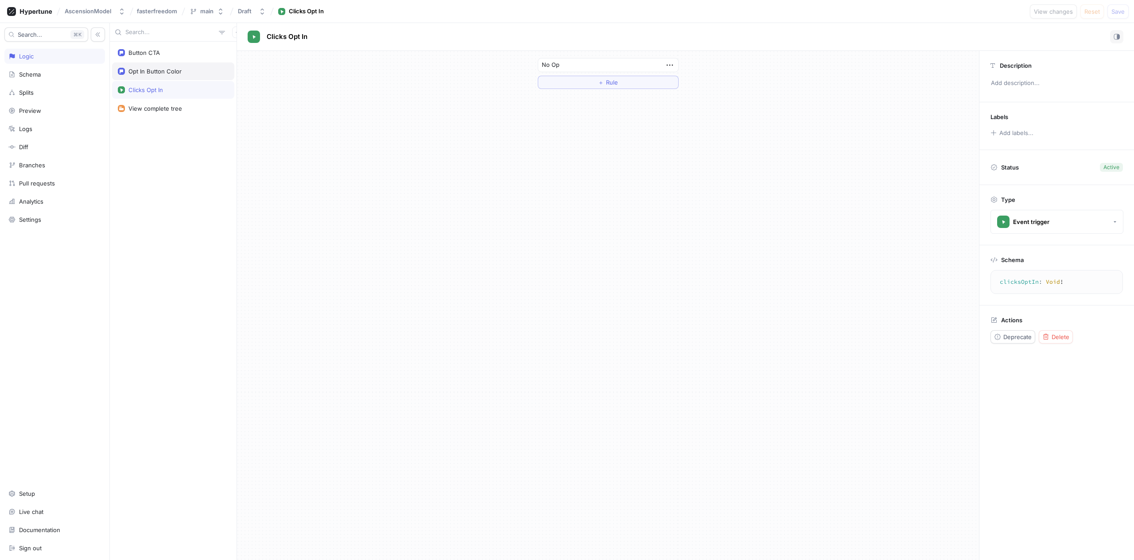
type textarea "x"
type textarea "optInButtonColor: String!"
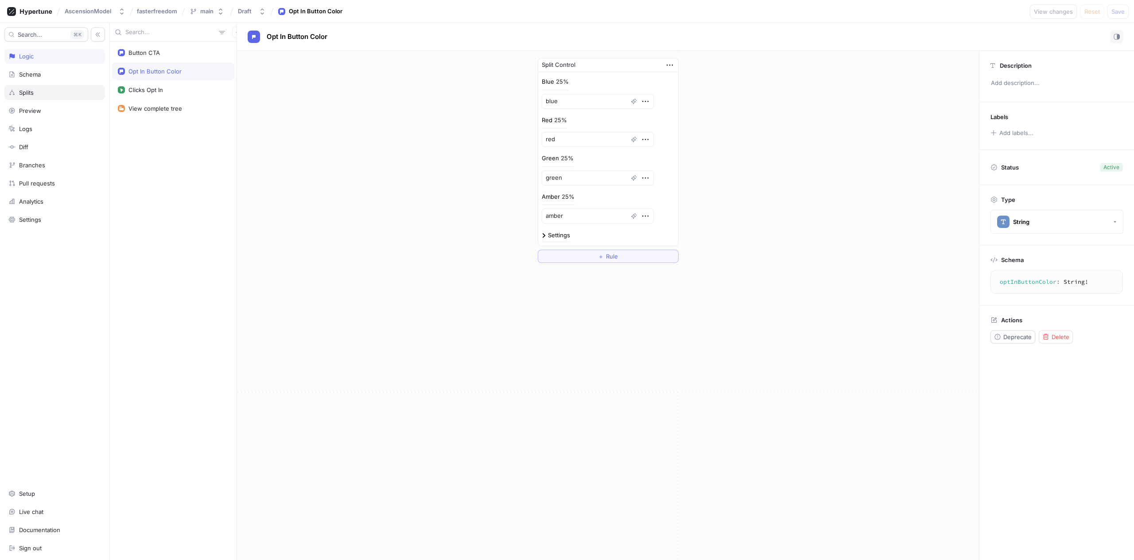
click at [65, 93] on div "Splits" at bounding box center [54, 92] width 93 height 7
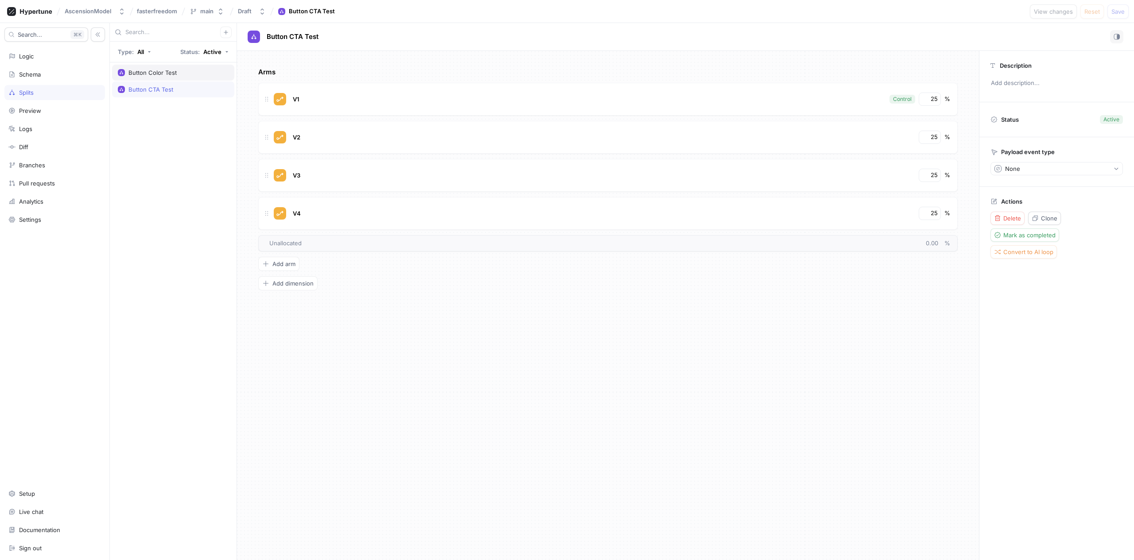
click at [162, 72] on div "Button Color Test" at bounding box center [152, 72] width 48 height 7
click at [1013, 234] on span "Mark as completed" at bounding box center [1029, 234] width 52 height 5
click at [147, 73] on div "Button CTA Test" at bounding box center [150, 72] width 45 height 7
click at [54, 77] on div "Schema" at bounding box center [54, 74] width 93 height 7
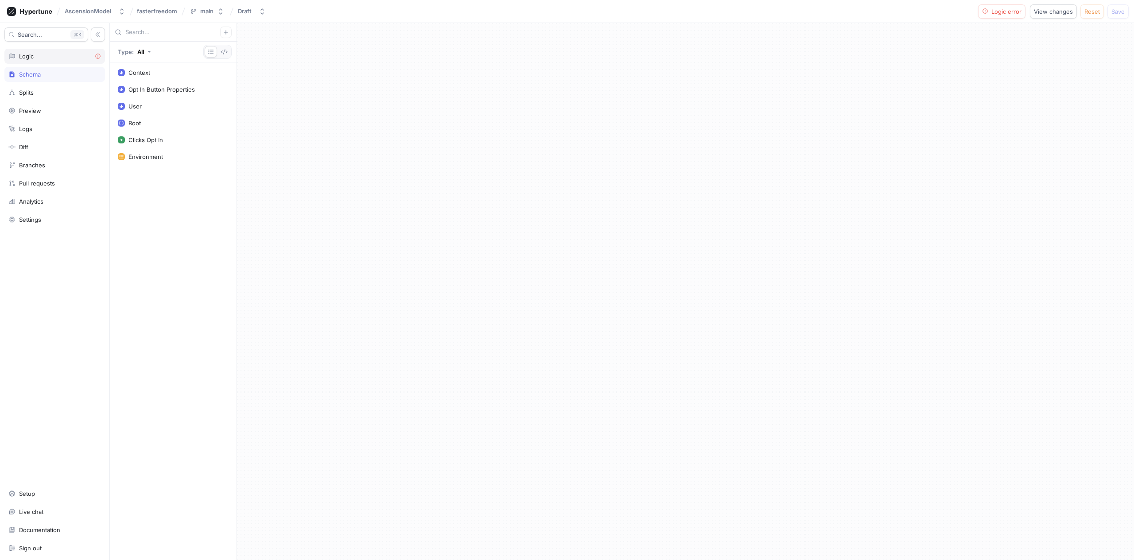
click at [54, 54] on div "Logic" at bounding box center [54, 56] width 93 height 7
type textarea "x"
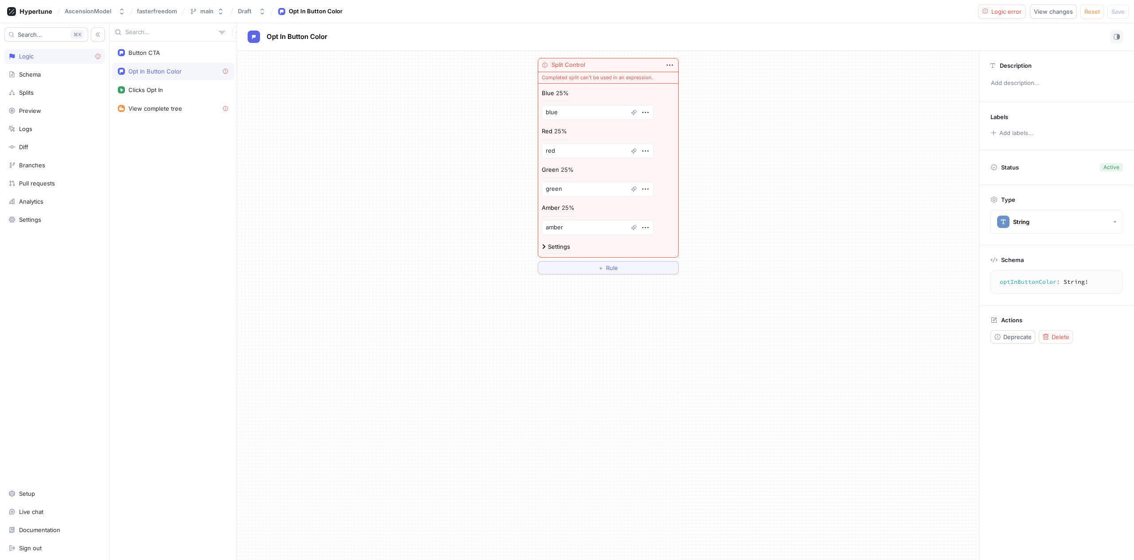
click at [581, 70] on div "Split Control" at bounding box center [608, 65] width 140 height 14
drag, startPoint x: 563, startPoint y: 78, endPoint x: 659, endPoint y: 79, distance: 95.6
click at [659, 79] on div "Completed split can't be used in an expression." at bounding box center [608, 78] width 140 height 12
click at [1049, 336] on div "Delete" at bounding box center [1055, 336] width 27 height 7
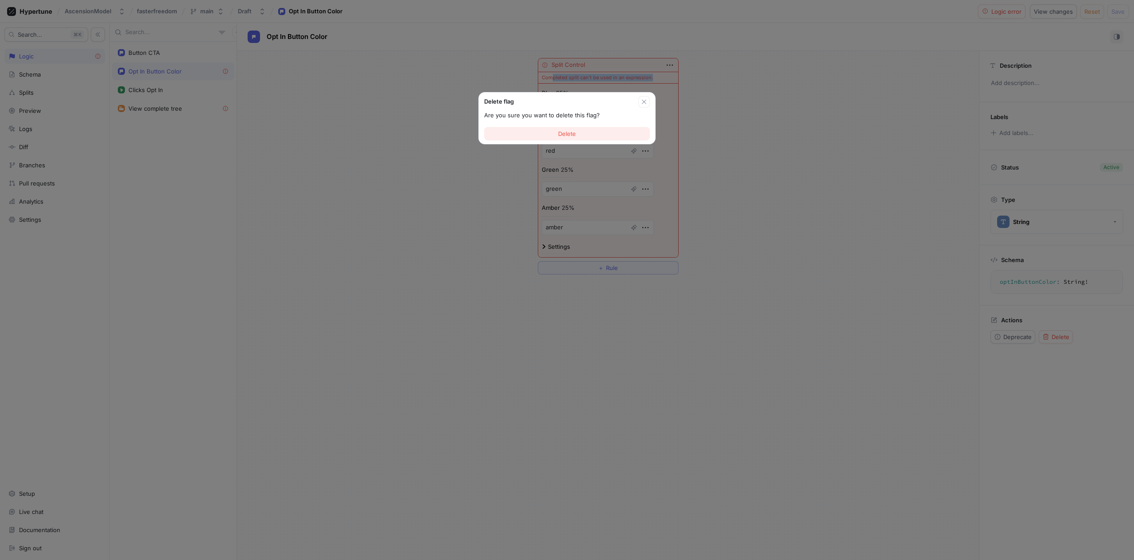
click at [576, 131] on button "Delete" at bounding box center [567, 133] width 166 height 13
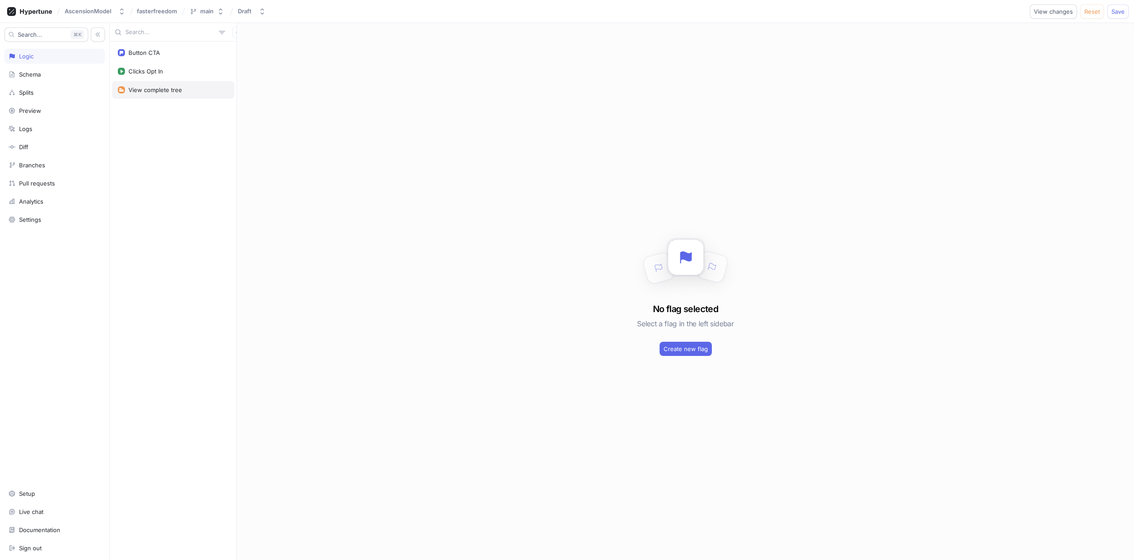
click at [144, 87] on div "View complete tree" at bounding box center [155, 89] width 54 height 7
click at [1118, 12] on span "Save" at bounding box center [1117, 11] width 13 height 5
